Goal: Task Accomplishment & Management: Use online tool/utility

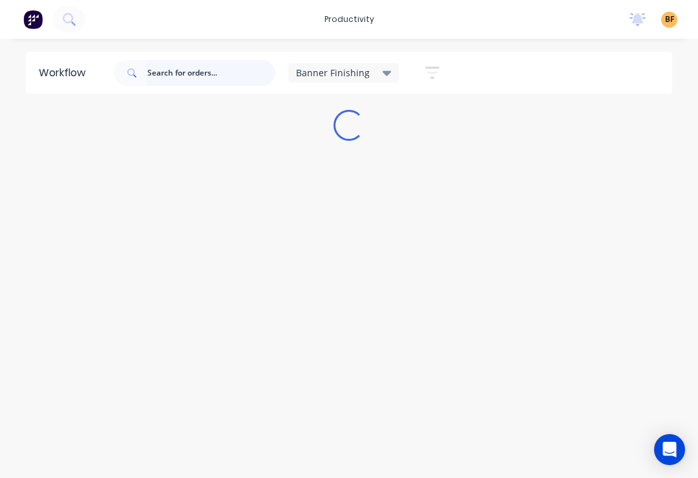
click at [244, 70] on input "text" at bounding box center [211, 73] width 128 height 26
type input "98323"
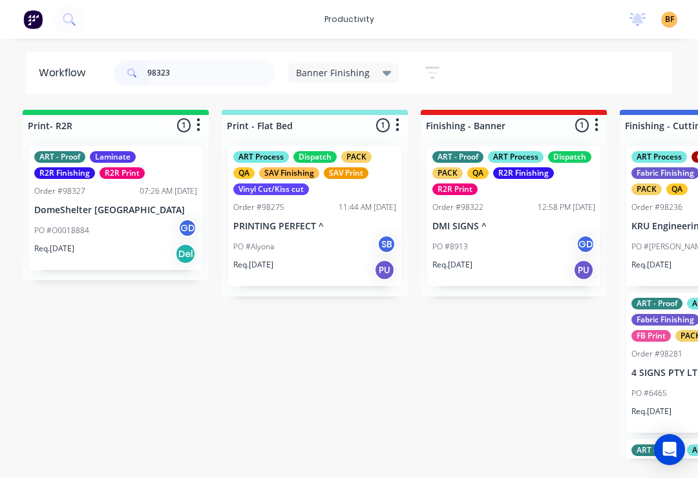
scroll to position [0, 5]
click at [215, 67] on input "98323" at bounding box center [211, 73] width 128 height 26
click at [213, 67] on input "98323" at bounding box center [211, 73] width 128 height 26
click at [215, 73] on input "98323" at bounding box center [211, 73] width 128 height 26
click at [389, 76] on div "Banner Finishing" at bounding box center [343, 72] width 111 height 19
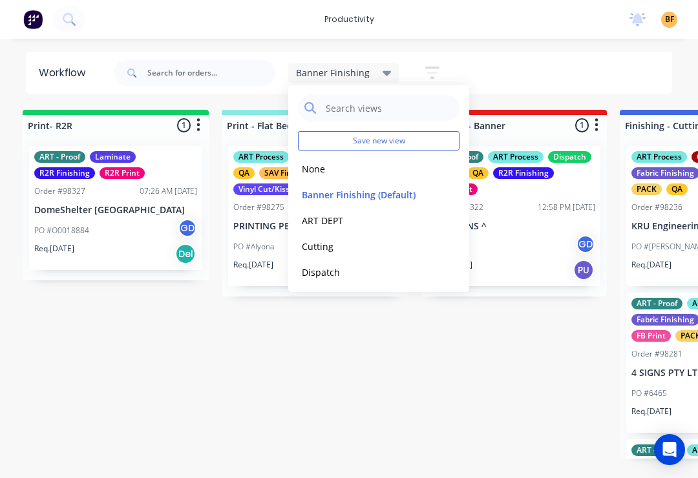
scroll to position [0, 0]
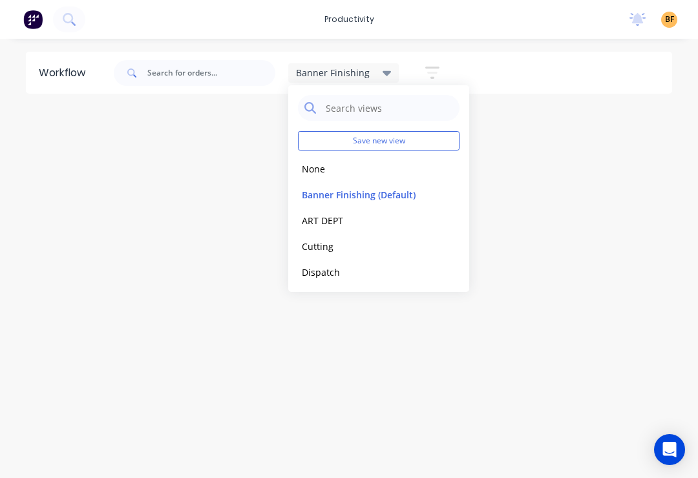
click at [321, 169] on button "None" at bounding box center [367, 169] width 138 height 15
click at [222, 76] on input "text" at bounding box center [211, 73] width 128 height 26
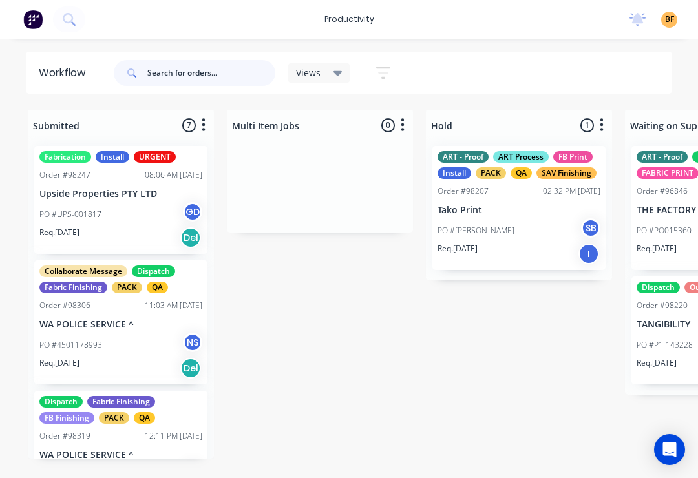
click at [227, 73] on input "text" at bounding box center [211, 73] width 128 height 26
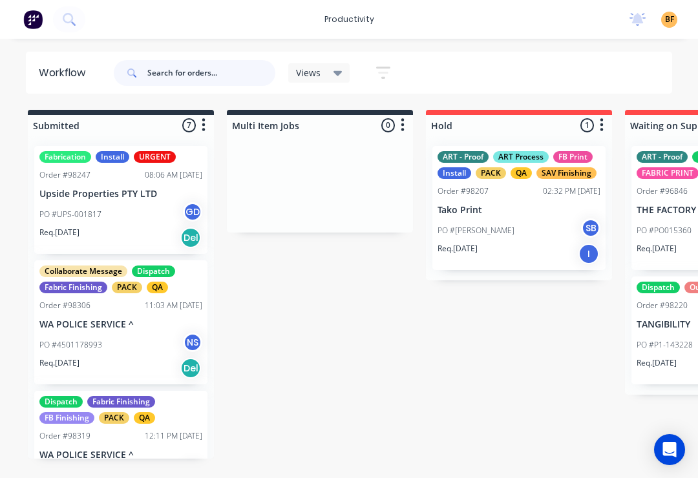
paste input "98323"
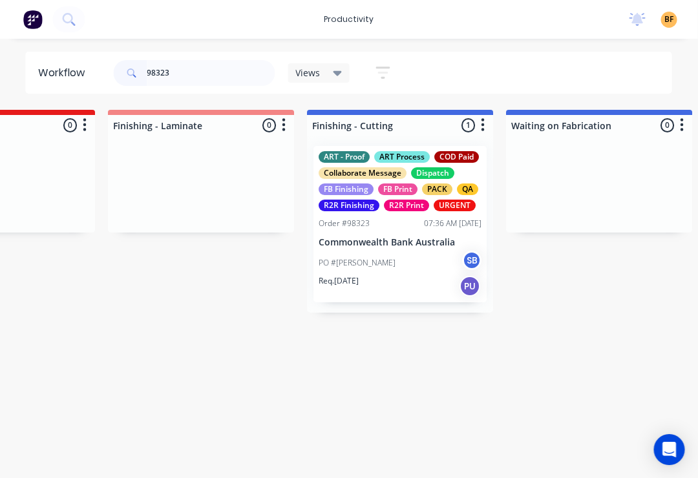
scroll to position [0, 2707]
click at [422, 274] on div "PO #Hai [PERSON_NAME]" at bounding box center [399, 263] width 163 height 25
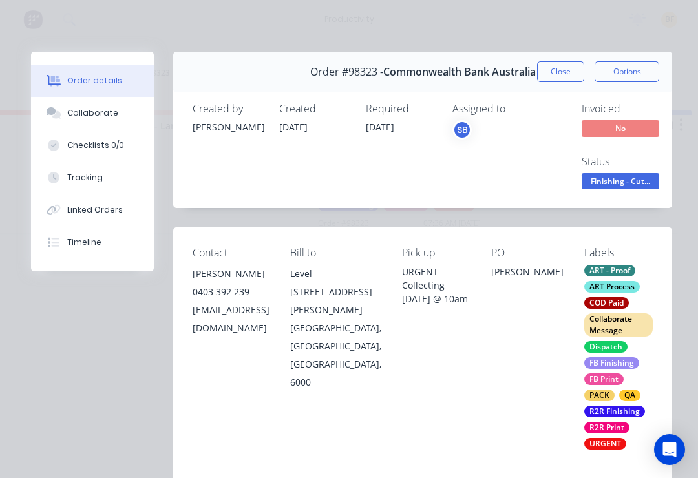
click at [94, 184] on button "Tracking" at bounding box center [92, 178] width 123 height 32
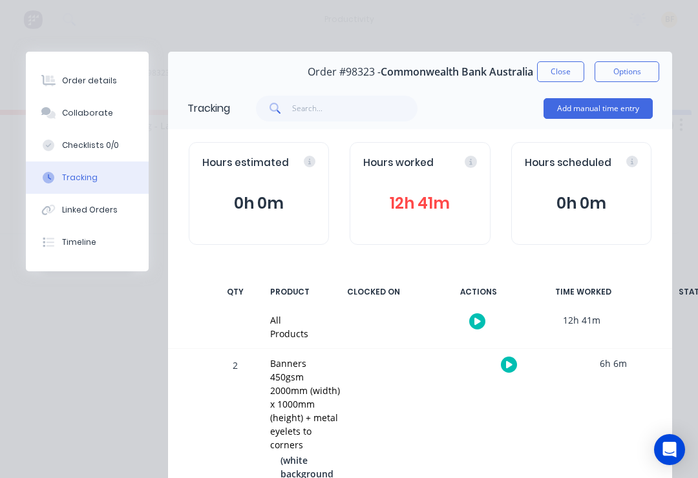
click at [502, 370] on div at bounding box center [508, 365] width 97 height 32
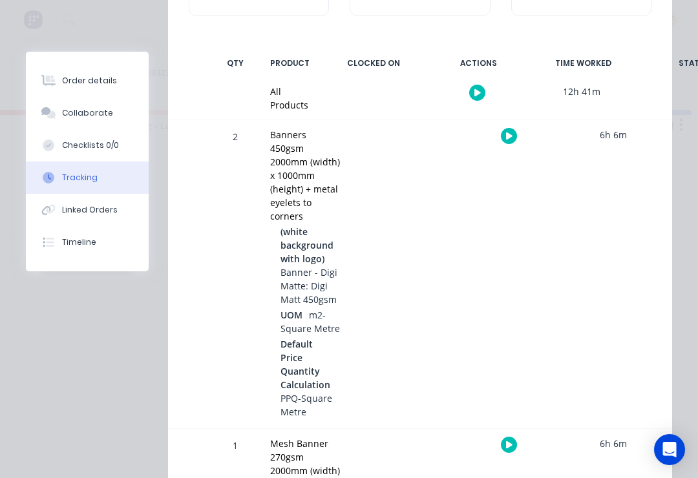
scroll to position [229, 0]
click at [508, 132] on icon "button" at bounding box center [509, 136] width 6 height 8
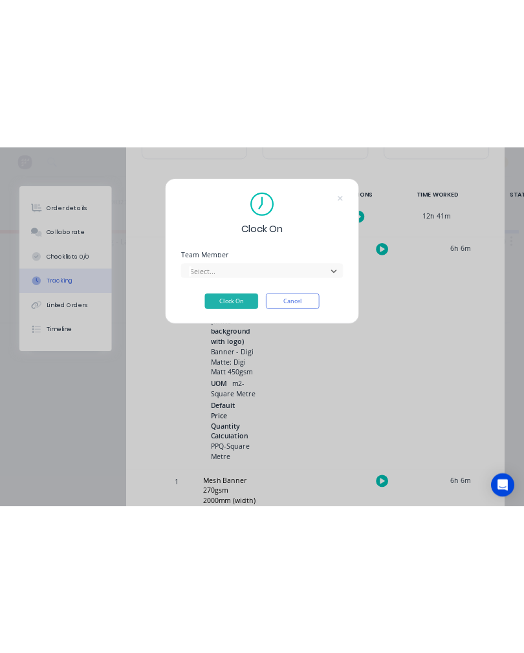
scroll to position [0, 0]
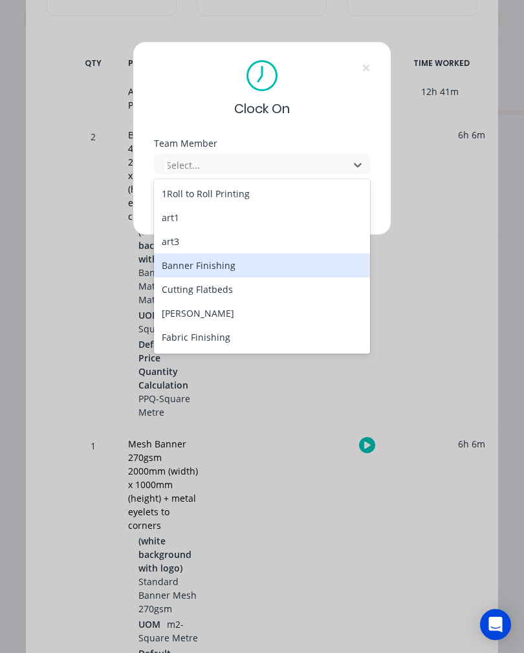
click at [233, 271] on div "Banner Finishing" at bounding box center [262, 265] width 216 height 24
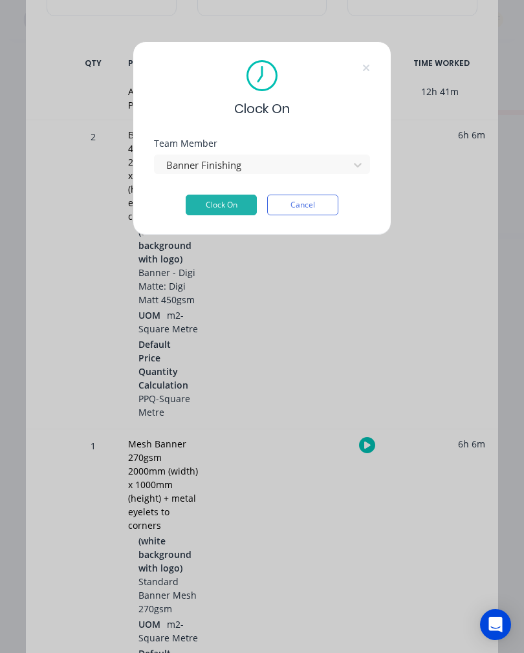
click at [225, 214] on button "Clock On" at bounding box center [220, 205] width 71 height 21
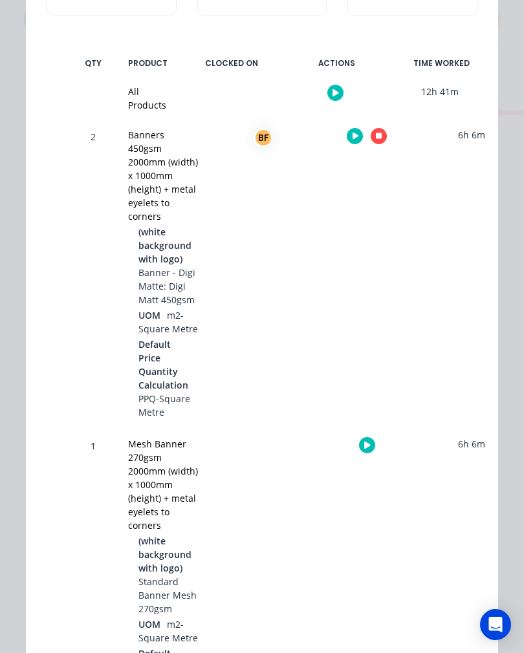
click at [365, 443] on icon "button" at bounding box center [367, 444] width 6 height 7
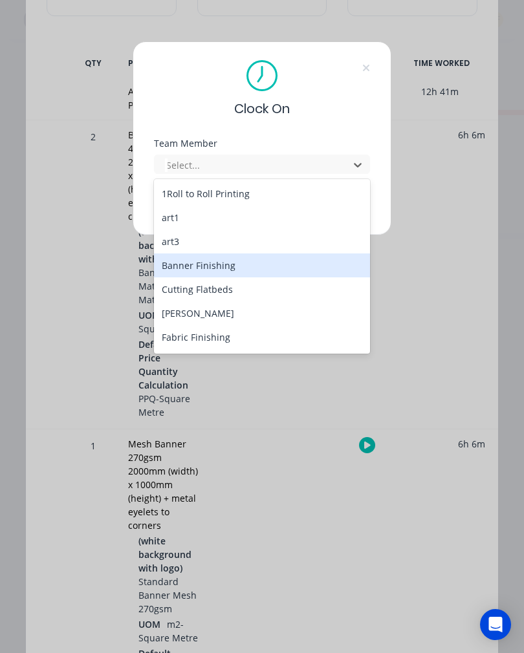
click at [231, 270] on div "Banner Finishing" at bounding box center [262, 265] width 216 height 24
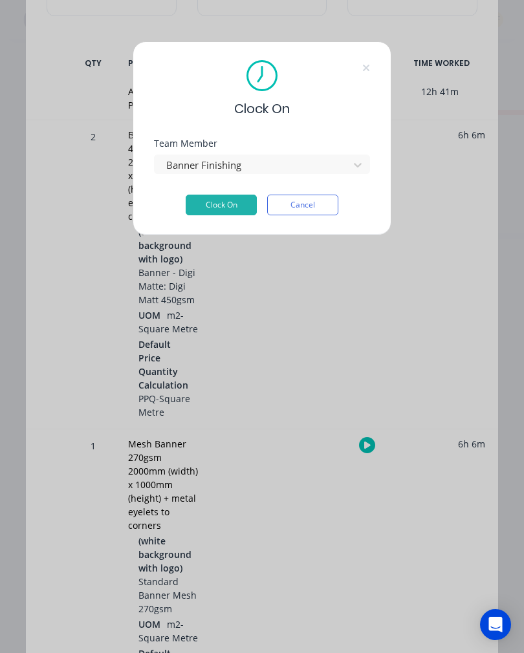
click at [249, 215] on button "Clock On" at bounding box center [220, 205] width 71 height 21
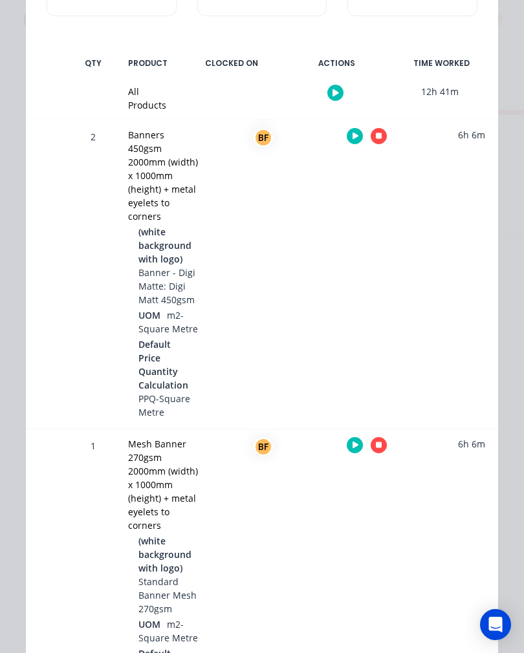
click at [381, 437] on button "button" at bounding box center [378, 445] width 16 height 16
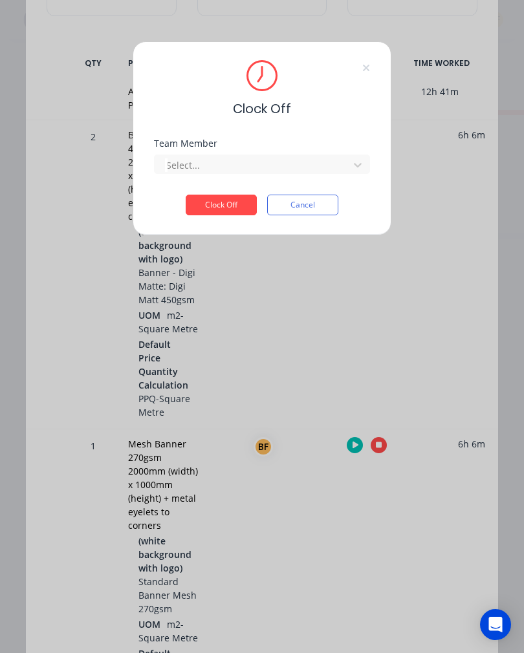
click at [345, 184] on div "Team Member Select..." at bounding box center [262, 167] width 216 height 56
click at [340, 178] on div "Team Member Select..." at bounding box center [262, 167] width 216 height 56
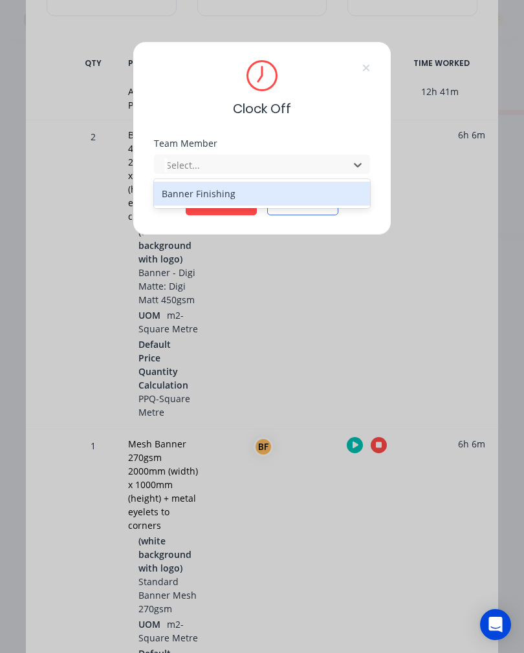
click at [248, 195] on div "Banner Finishing" at bounding box center [262, 194] width 216 height 24
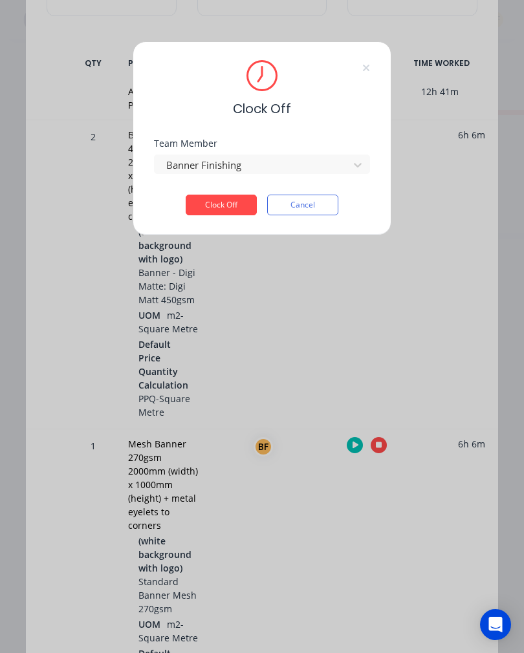
click at [233, 196] on button "Clock Off" at bounding box center [220, 205] width 71 height 21
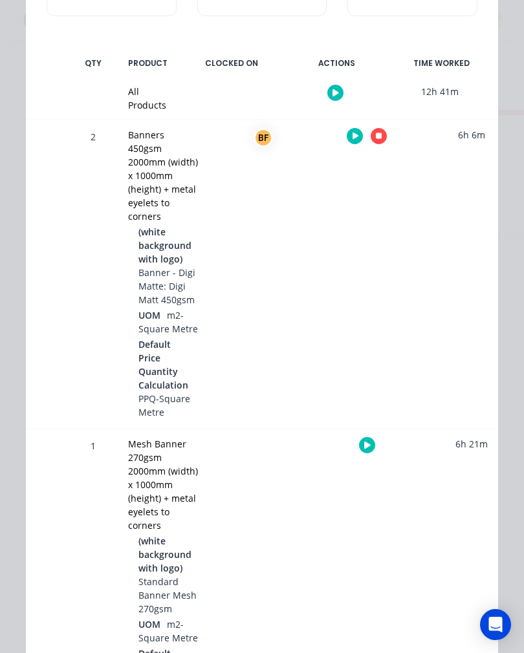
click at [377, 134] on icon "button" at bounding box center [379, 136] width 6 height 6
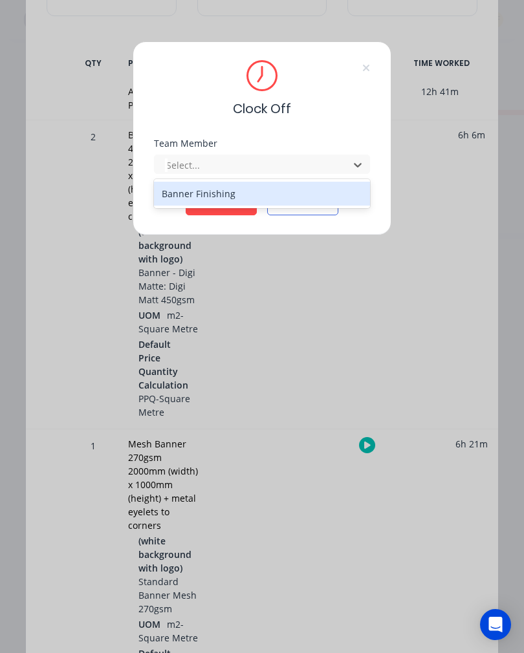
click at [238, 197] on div "Banner Finishing" at bounding box center [262, 194] width 216 height 24
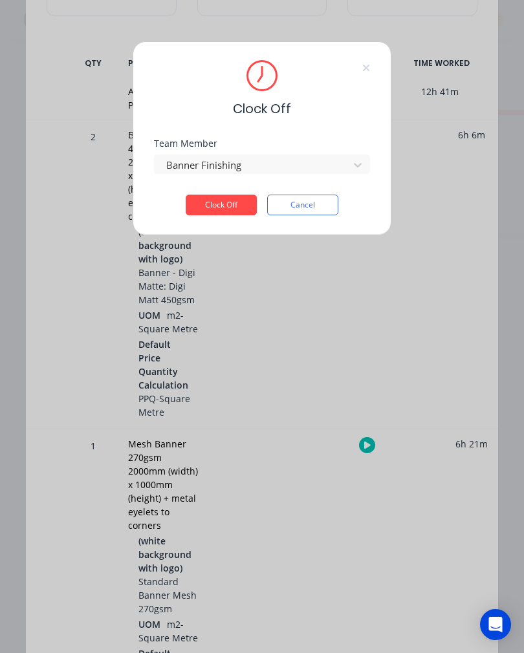
click at [229, 206] on button "Clock Off" at bounding box center [220, 205] width 71 height 21
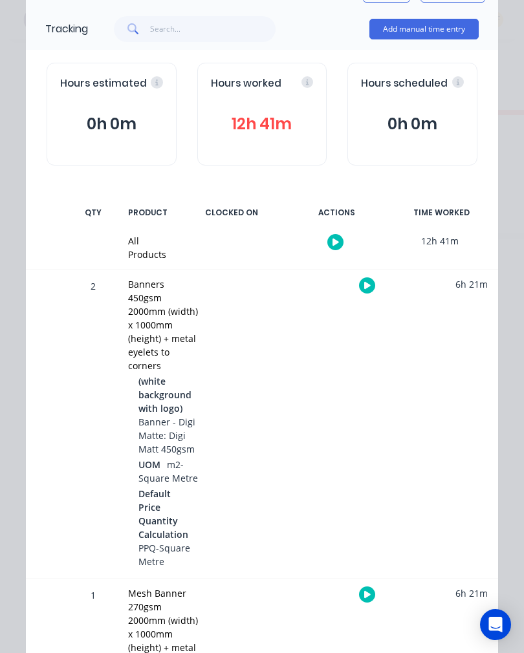
scroll to position [37, 0]
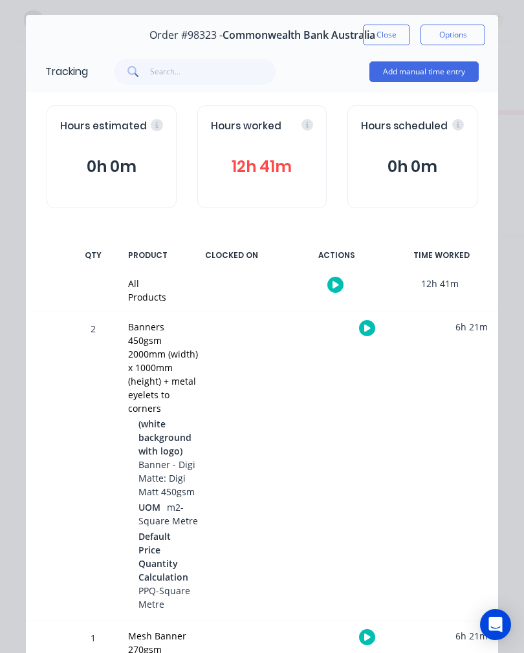
click at [392, 40] on button "Close" at bounding box center [386, 35] width 47 height 21
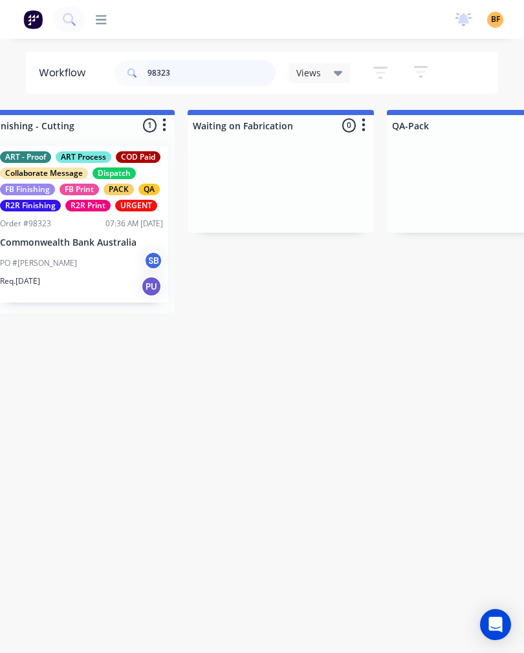
scroll to position [0, 3024]
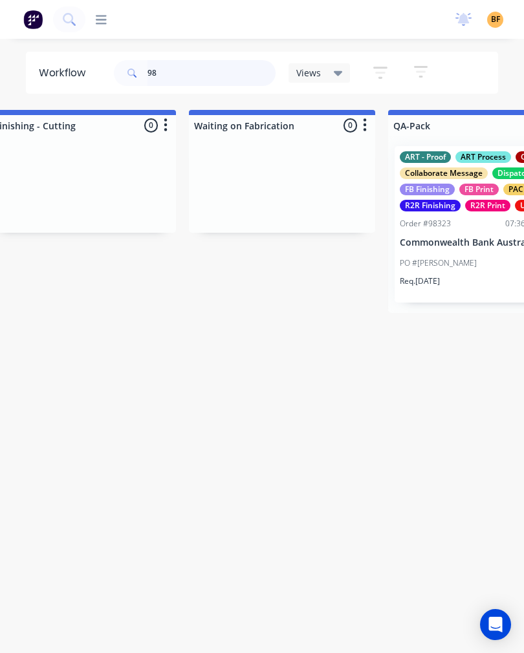
type input "9"
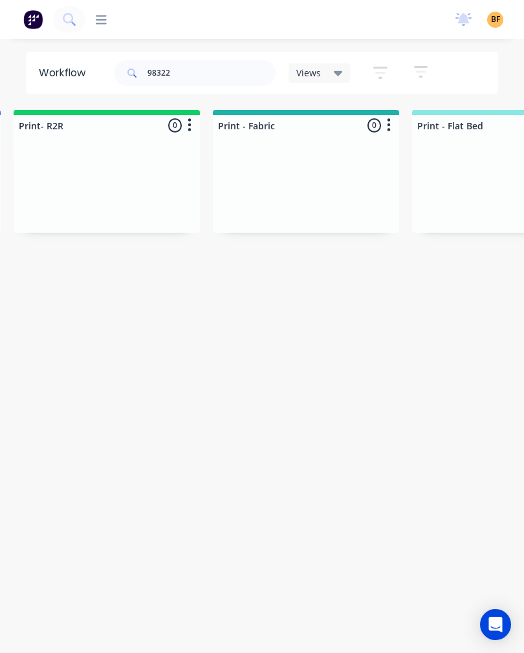
scroll to position [0, 1700]
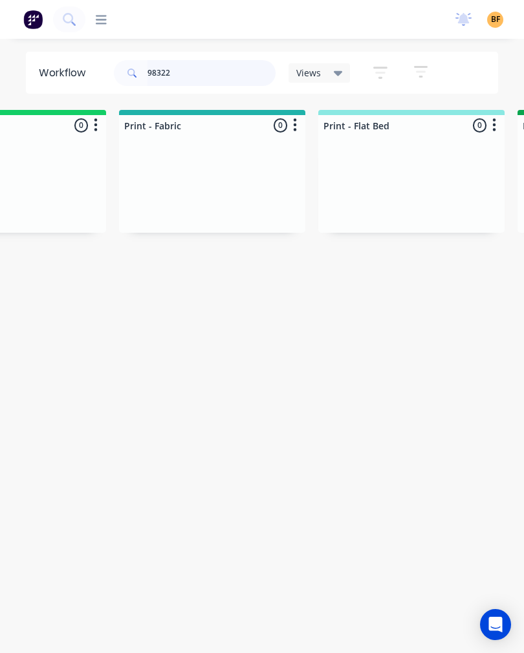
type input "98322"
click at [335, 71] on icon at bounding box center [337, 73] width 9 height 5
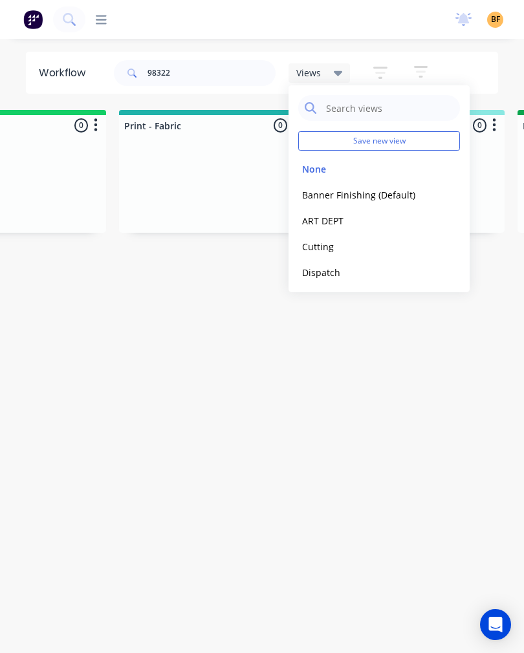
click at [390, 196] on button "Banner Finishing (Default)" at bounding box center [367, 194] width 138 height 15
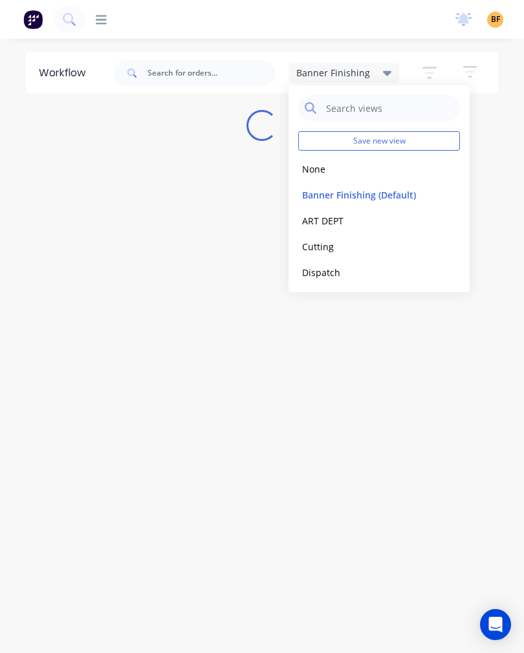
scroll to position [0, 0]
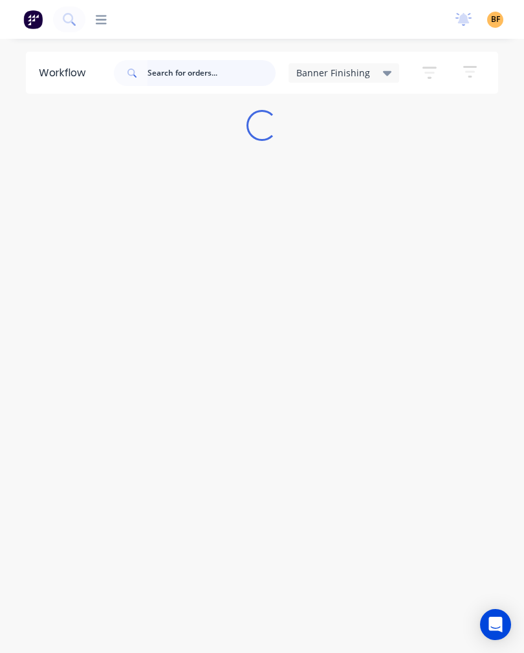
click at [224, 80] on input "text" at bounding box center [211, 73] width 128 height 26
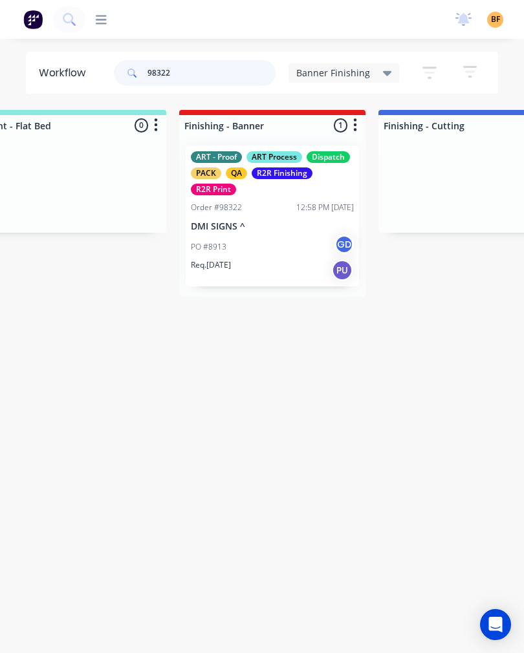
scroll to position [0, 248]
type input "98322"
click at [286, 263] on div "Req. [DATE] PU" at bounding box center [271, 270] width 163 height 22
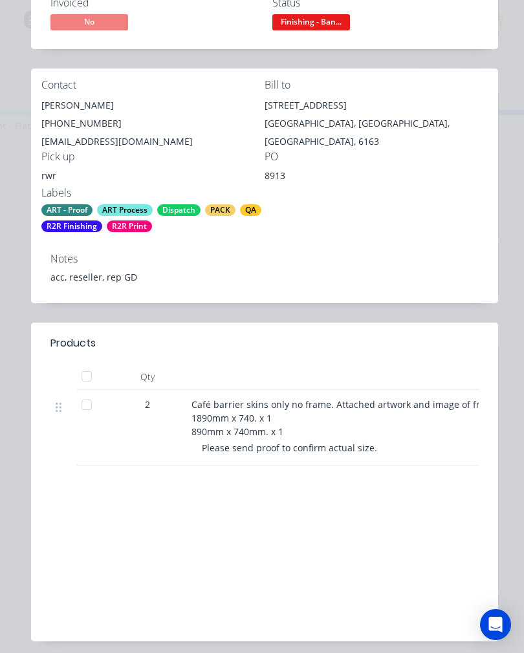
scroll to position [211, 0]
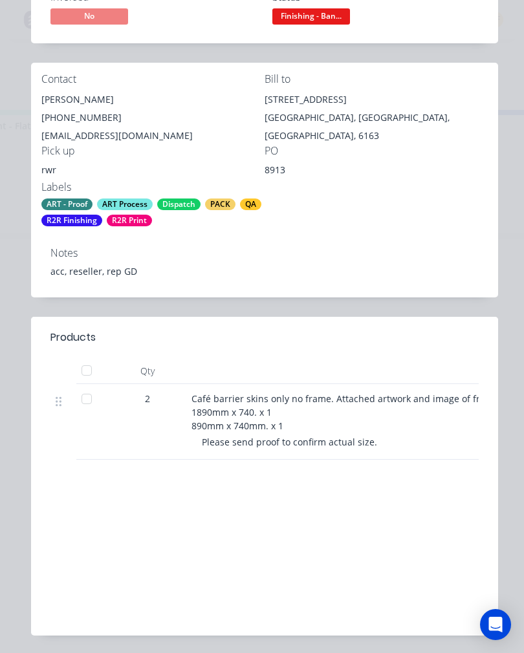
click at [87, 405] on div at bounding box center [87, 399] width 26 height 26
click at [90, 401] on div at bounding box center [87, 399] width 26 height 26
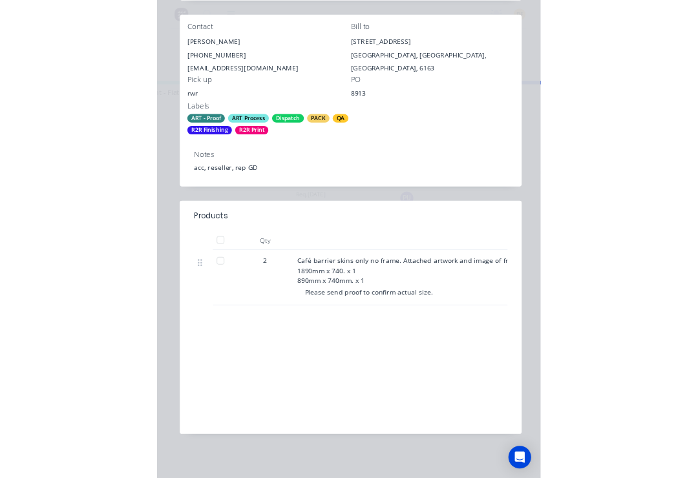
scroll to position [253, 0]
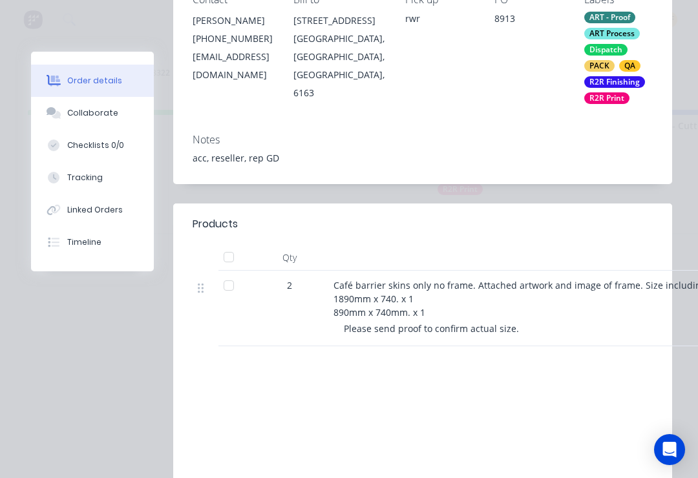
click at [73, 182] on div "Tracking" at bounding box center [85, 178] width 36 height 12
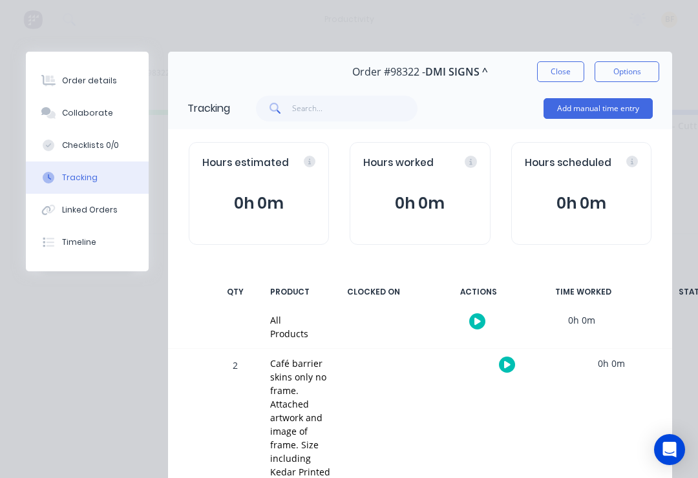
click at [499, 361] on button "button" at bounding box center [507, 365] width 16 height 16
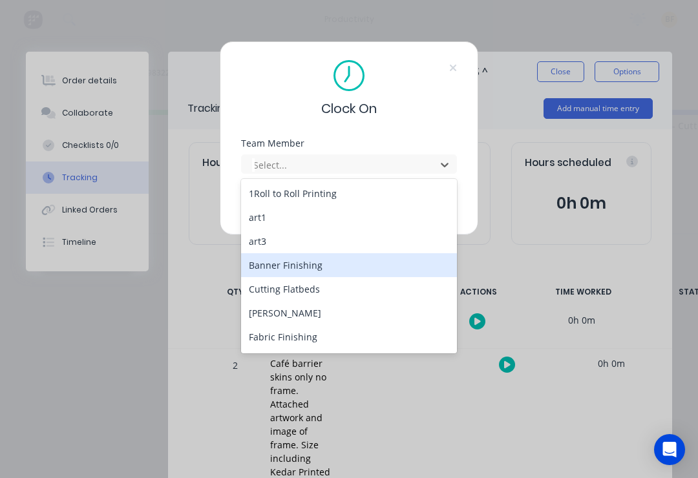
click at [331, 266] on div "Banner Finishing" at bounding box center [349, 265] width 216 height 24
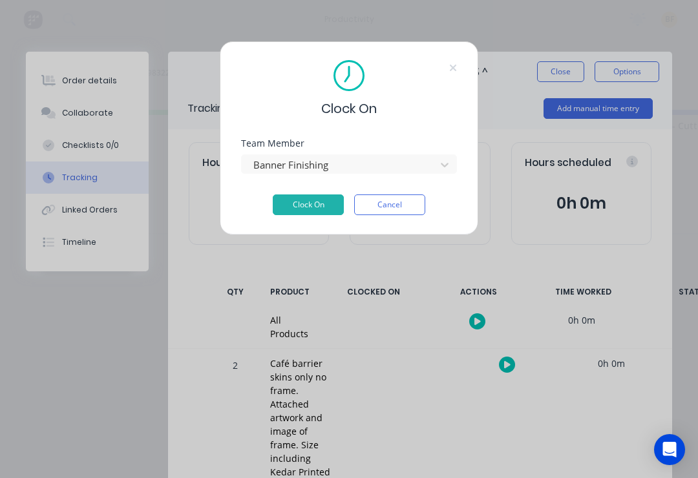
click at [312, 206] on button "Clock On" at bounding box center [308, 205] width 71 height 21
